Goal: Information Seeking & Learning: Get advice/opinions

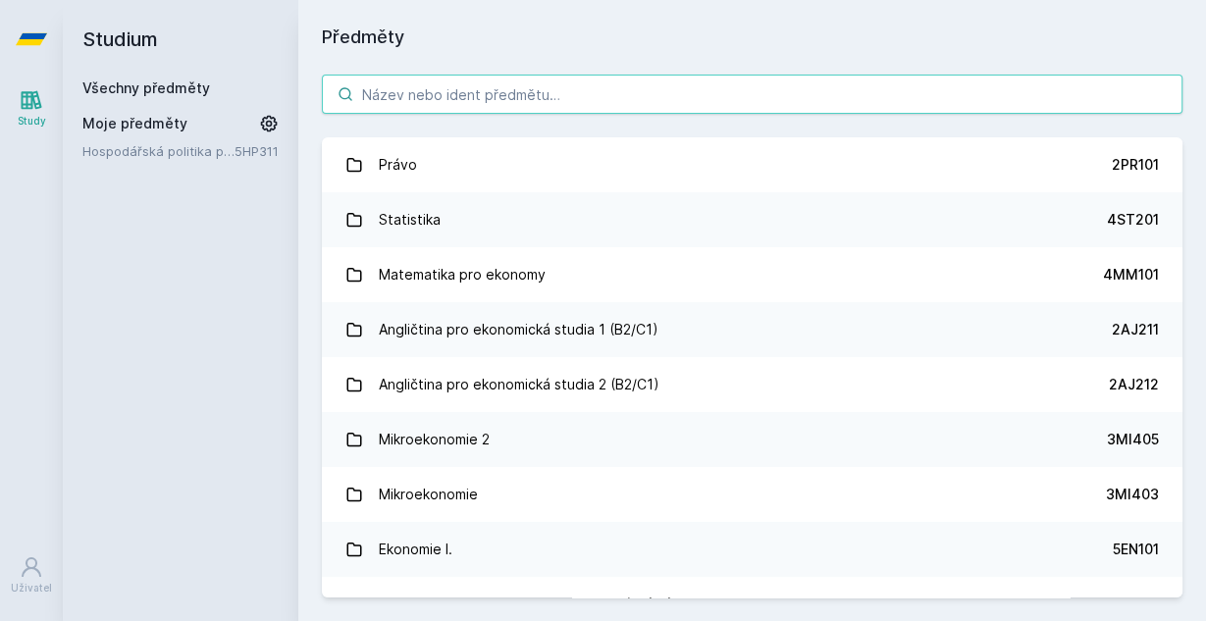
click at [426, 86] on input "search" at bounding box center [752, 94] width 860 height 39
paste input "Transformace a restrukturalizace podniku"
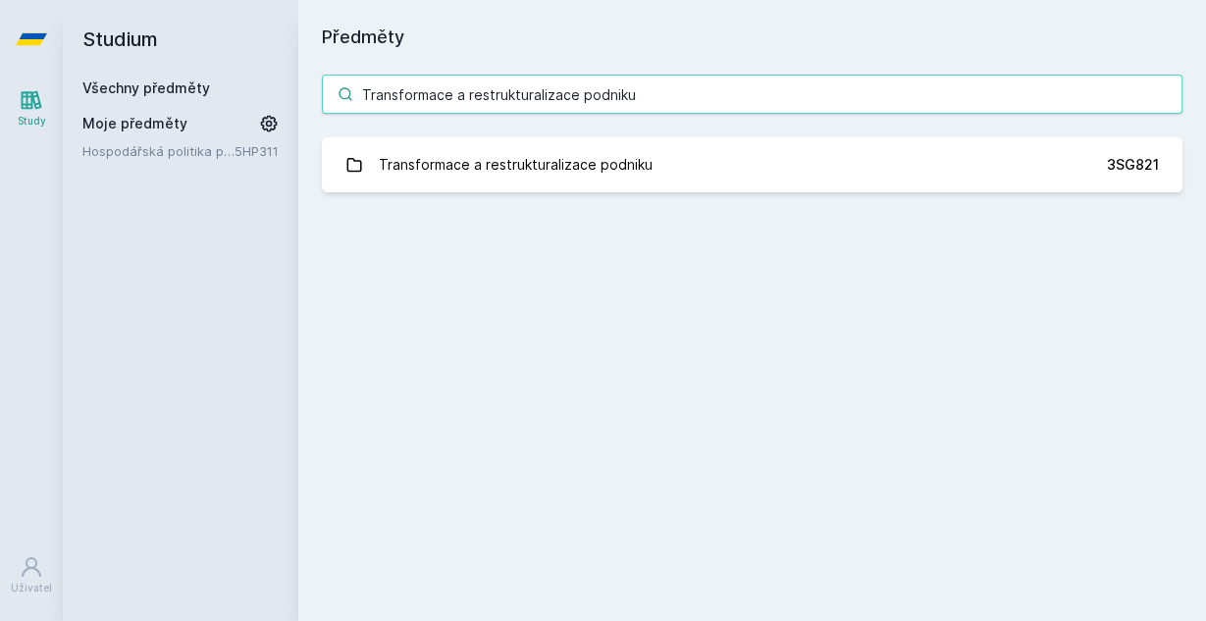
type input "Transformace a restrukturalizace podniku"
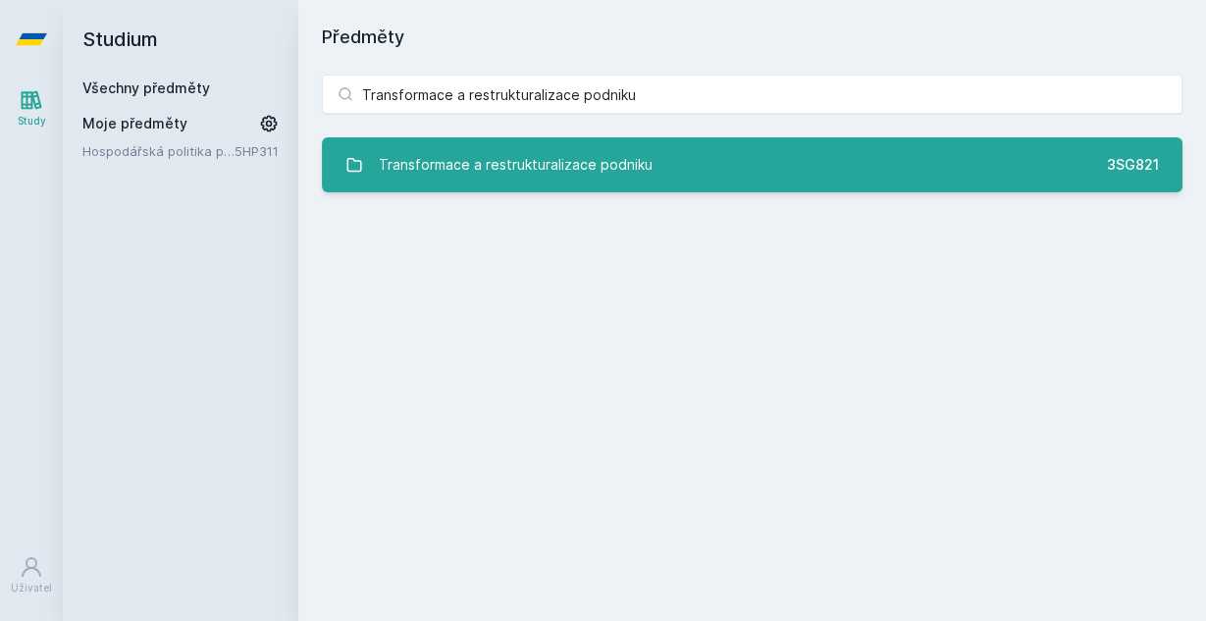
click at [501, 147] on div "Transformace a restrukturalizace podniku" at bounding box center [516, 164] width 274 height 39
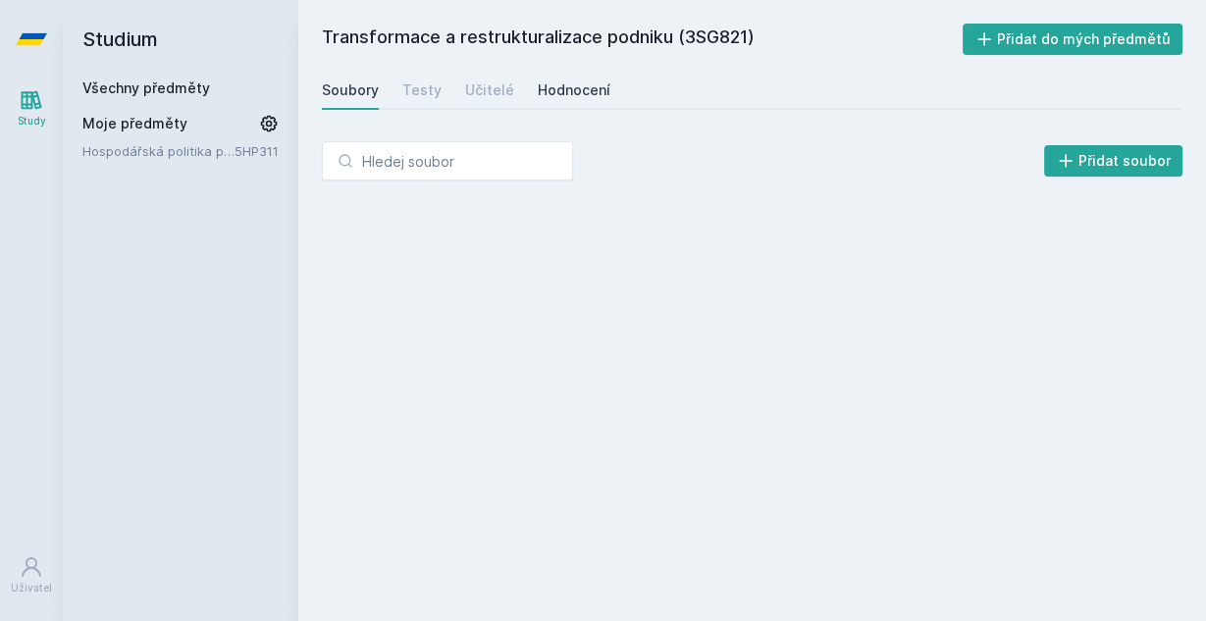
click at [561, 107] on div "Soubory Testy Učitelé Hodnocení" at bounding box center [752, 90] width 860 height 39
click at [561, 95] on div "Hodnocení" at bounding box center [574, 90] width 73 height 20
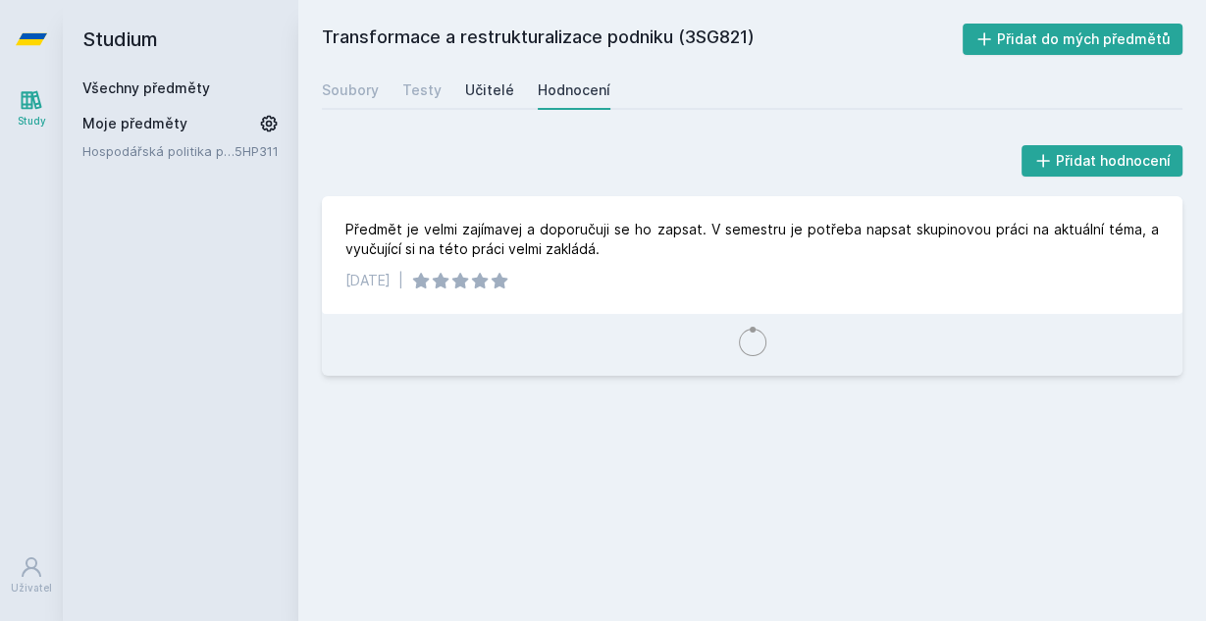
click at [501, 88] on div "Učitelé" at bounding box center [489, 90] width 49 height 20
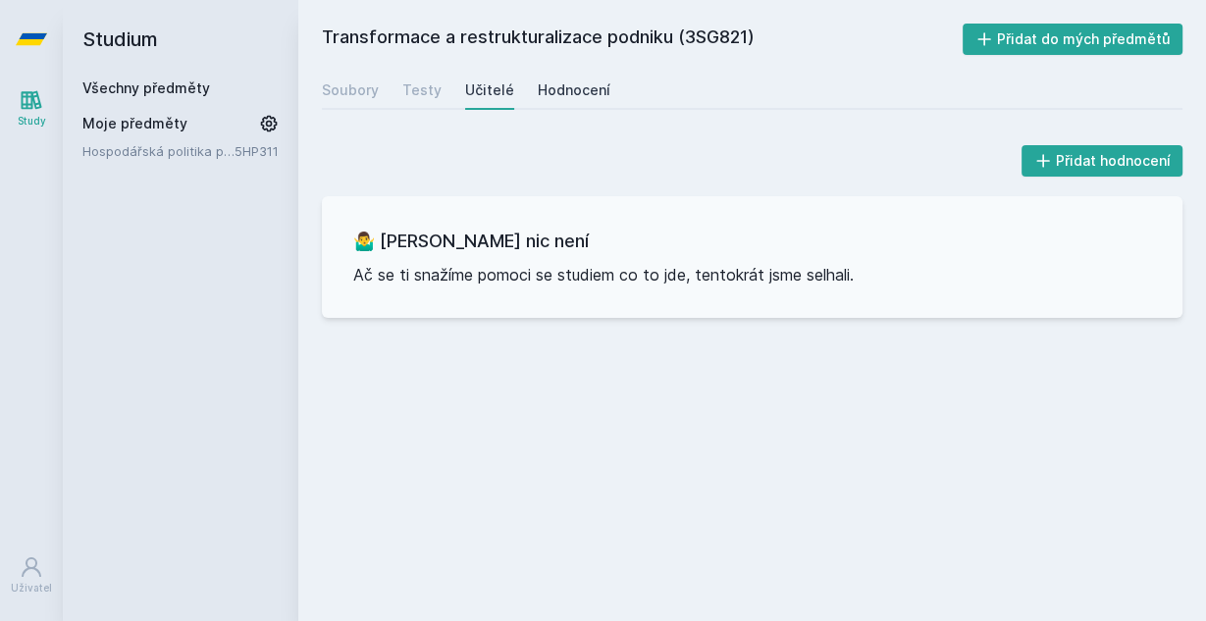
click at [540, 86] on div "Hodnocení" at bounding box center [574, 90] width 73 height 20
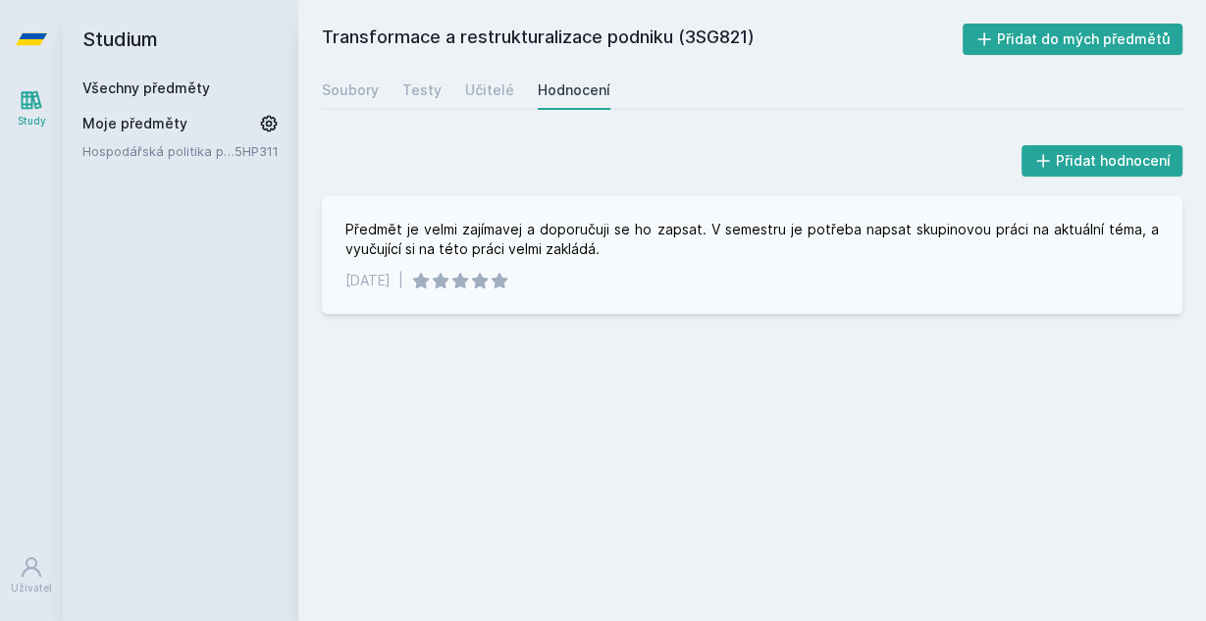
click at [519, 234] on div "Předmět je velmi zajímavej a doporučuji se ho zapsat. V semestru je potřeba nap…" at bounding box center [751, 239] width 813 height 39
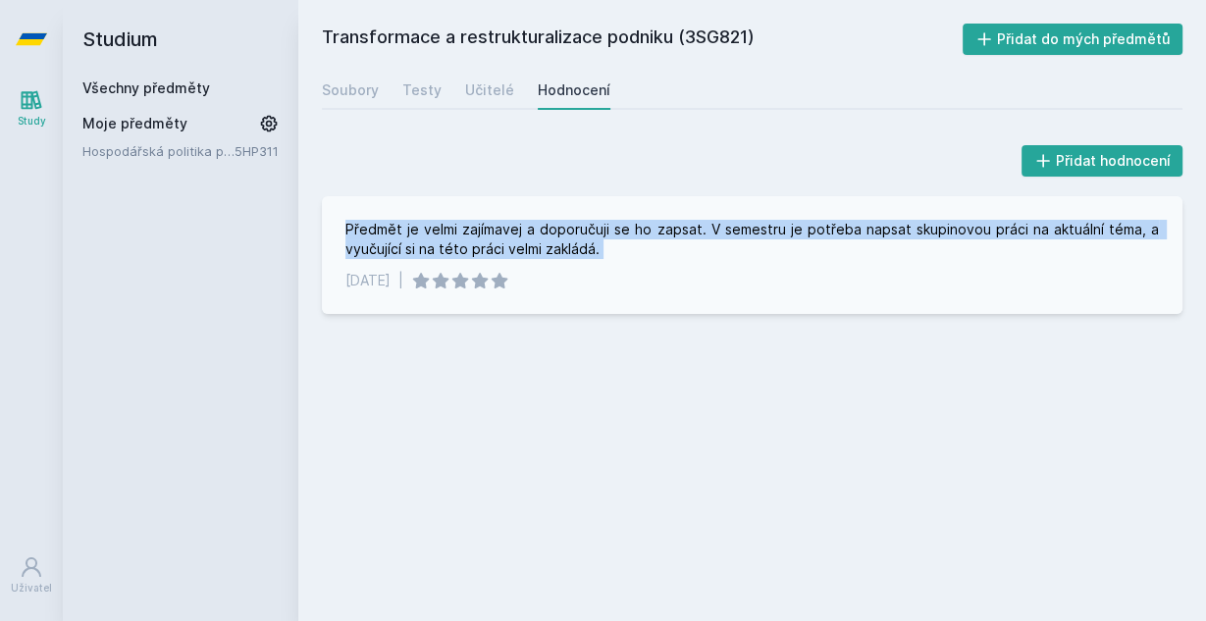
click at [519, 234] on div "Předmět je velmi zajímavej a doporučuji se ho zapsat. V semestru je potřeba nap…" at bounding box center [751, 239] width 813 height 39
click at [517, 240] on div "Předmět je velmi zajímavej a doporučuji se ho zapsat. V semestru je potřeba nap…" at bounding box center [751, 239] width 813 height 39
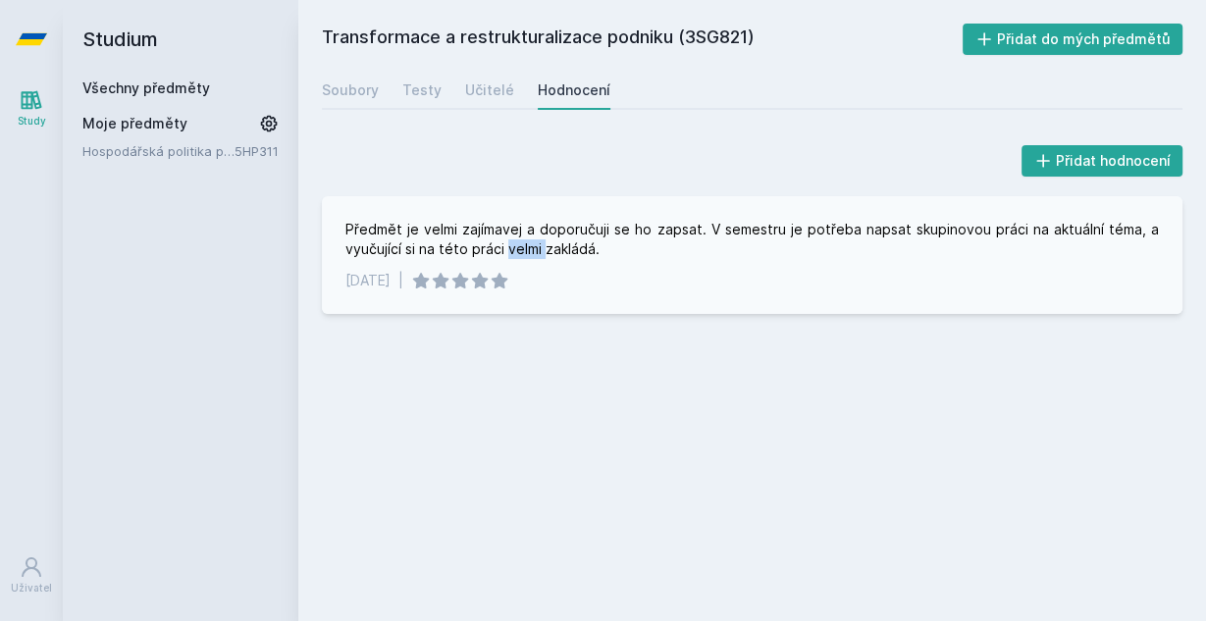
click at [517, 240] on div "Předmět je velmi zajímavej a doporučuji se ho zapsat. V semestru je potřeba nap…" at bounding box center [751, 239] width 813 height 39
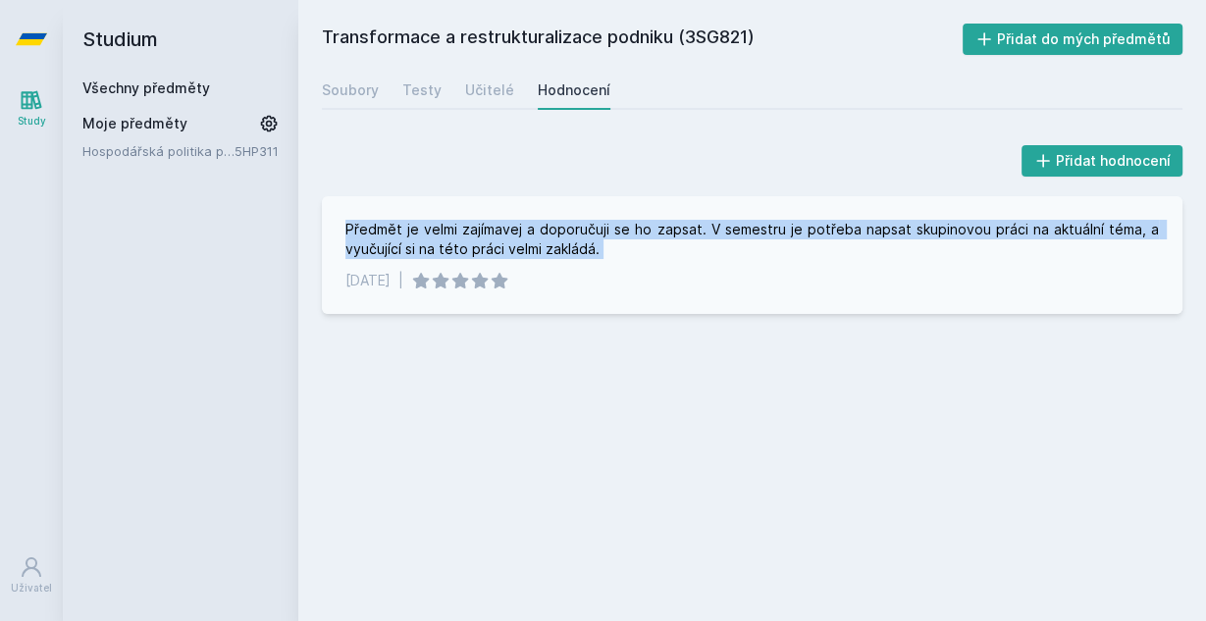
click at [517, 240] on div "Předmět je velmi zajímavej a doporučuji se ho zapsat. V semestru je potřeba nap…" at bounding box center [751, 239] width 813 height 39
click at [523, 207] on div "Předmět je velmi zajímavej a doporučuji se ho zapsat. V semestru je potřeba nap…" at bounding box center [752, 255] width 860 height 118
